Goal: Navigation & Orientation: Understand site structure

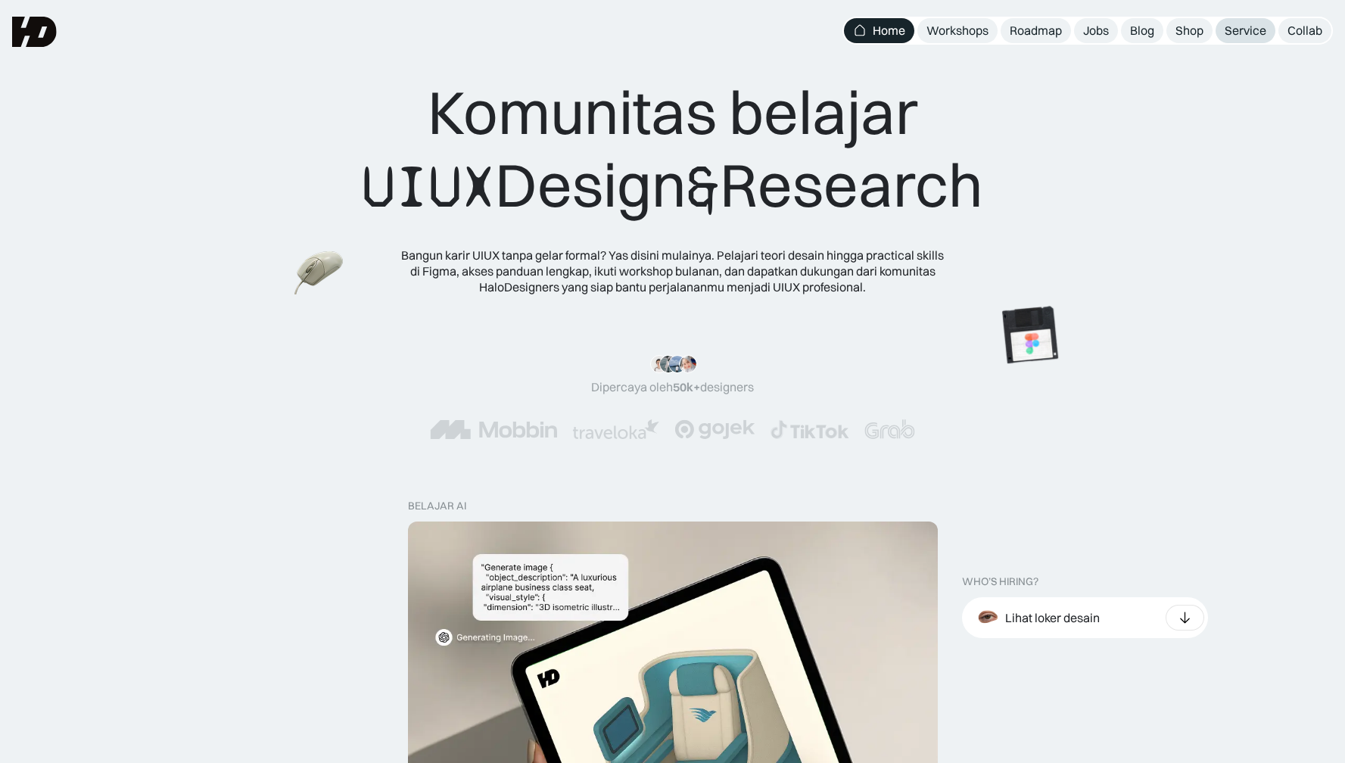
click at [1258, 32] on div "Service" at bounding box center [1246, 31] width 42 height 16
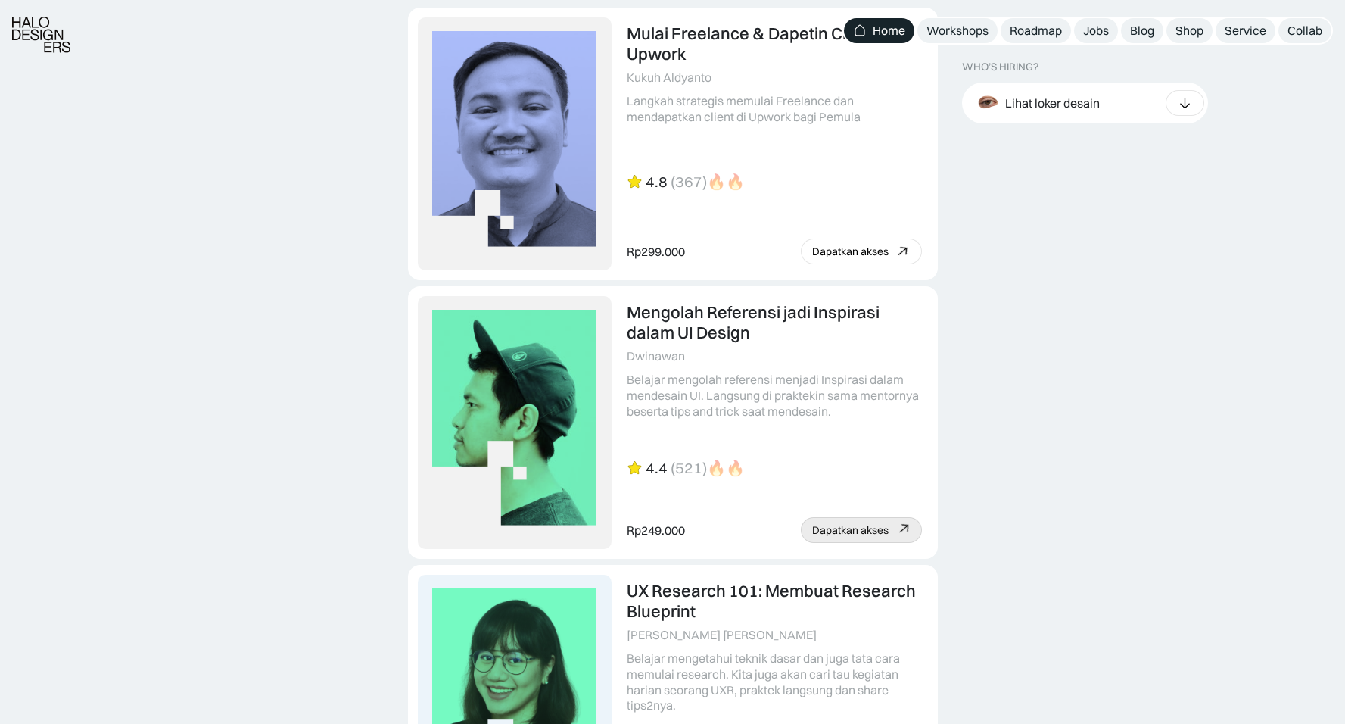
scroll to position [3947, 0]
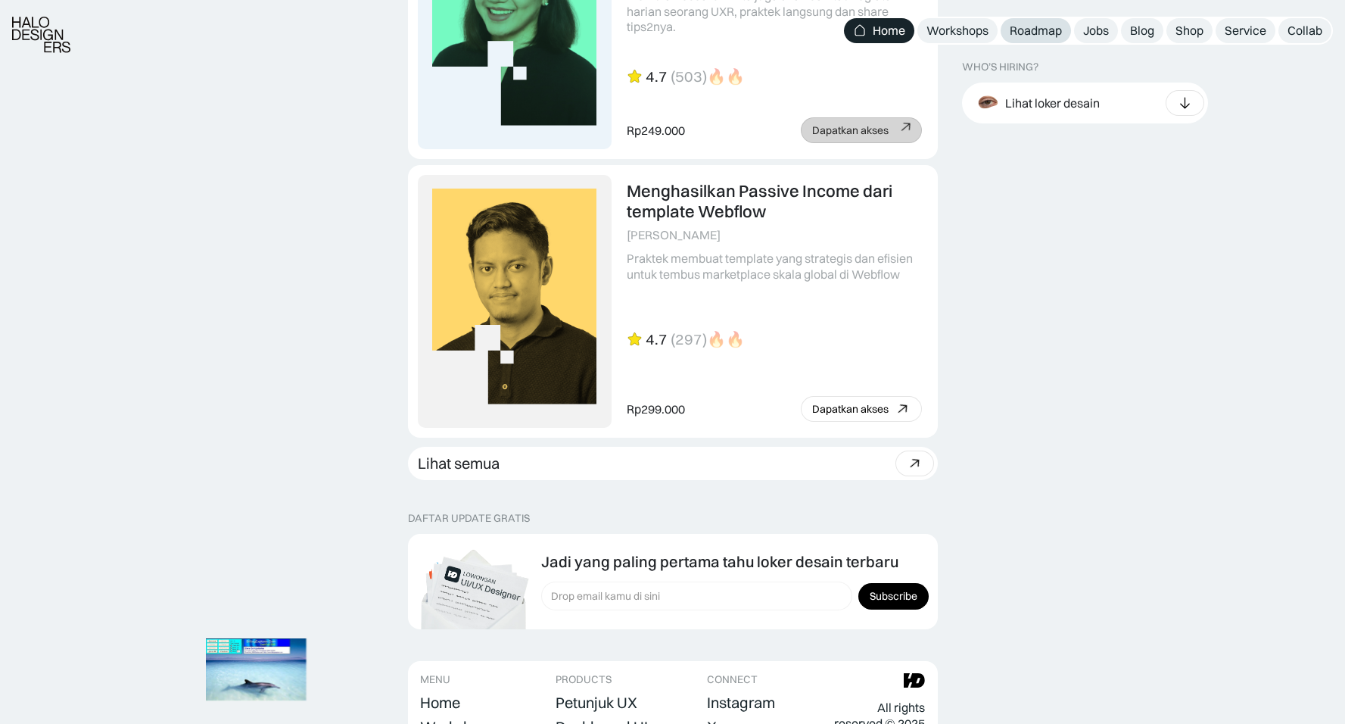
click at [1040, 23] on div "Roadmap" at bounding box center [1036, 31] width 52 height 16
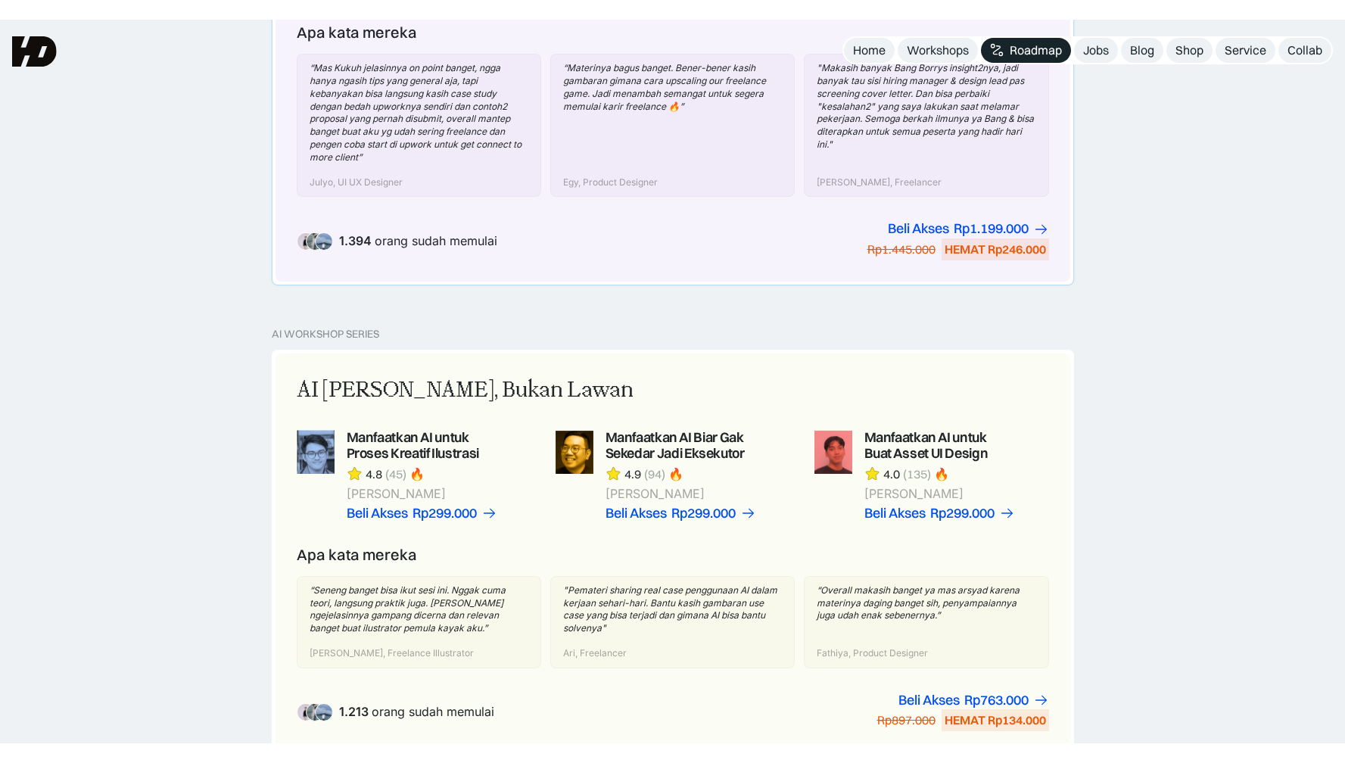
scroll to position [692, 0]
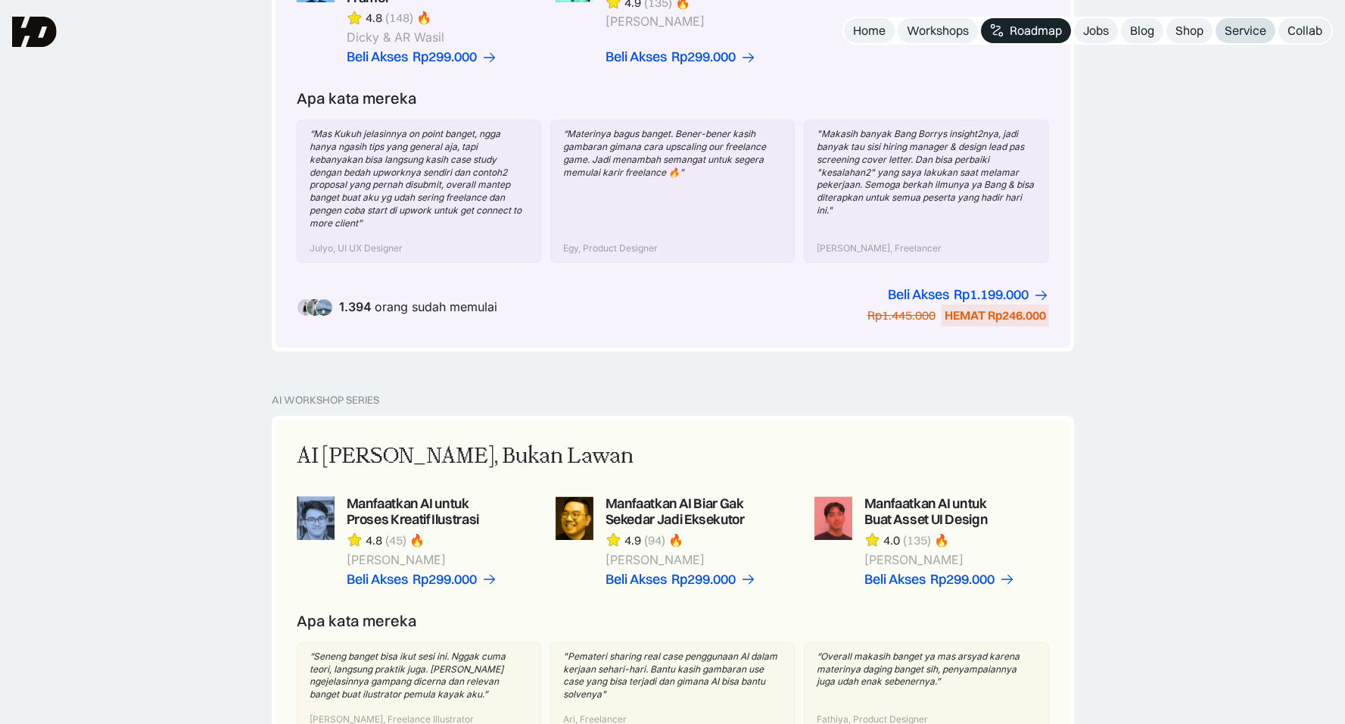
click at [1232, 34] on div "Service" at bounding box center [1246, 31] width 42 height 16
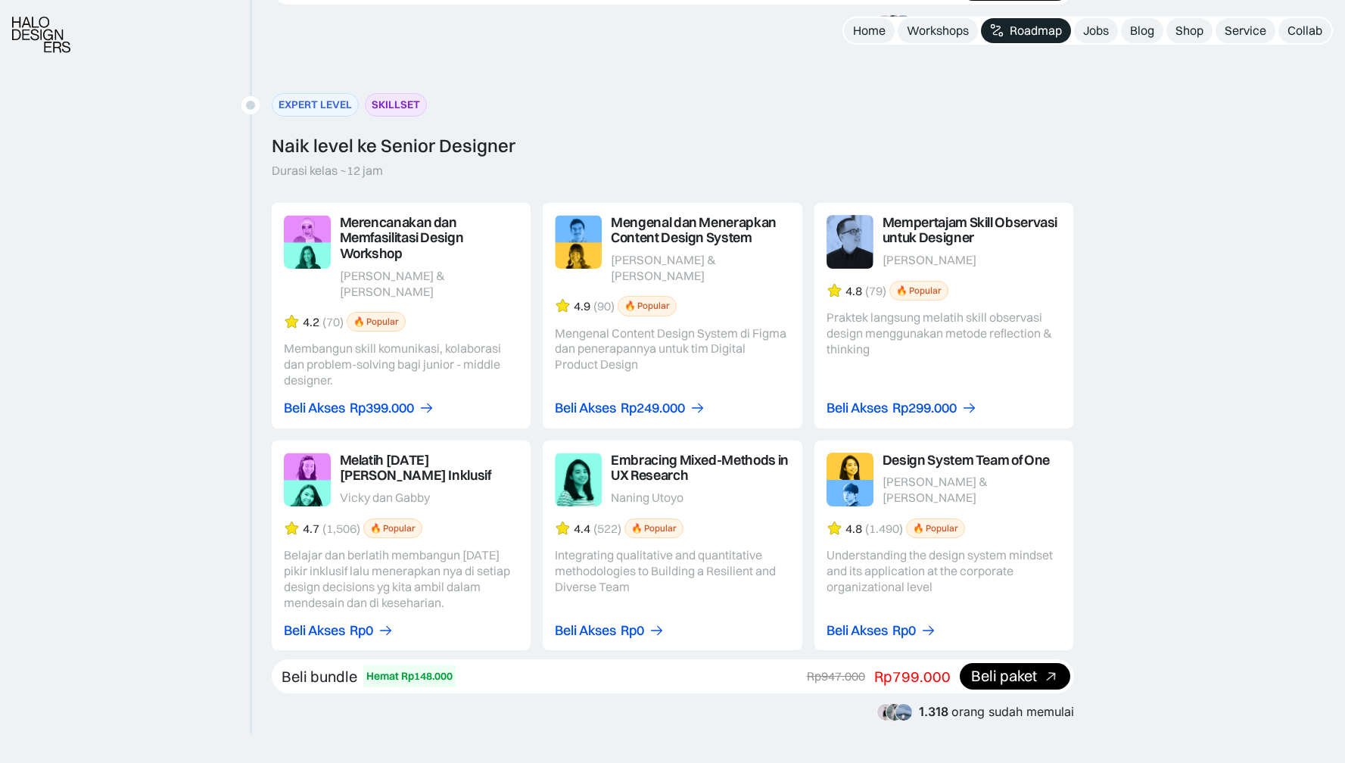
scroll to position [2706, 0]
